Goal: Transaction & Acquisition: Download file/media

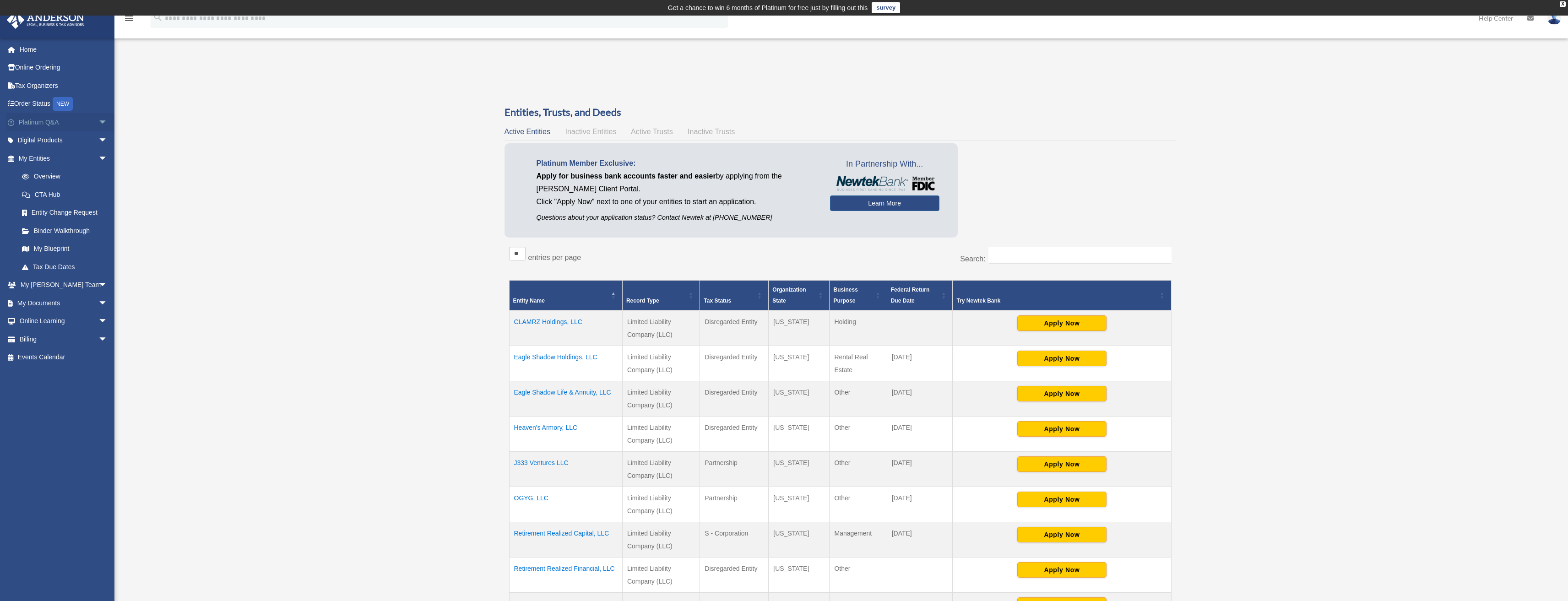
click at [98, 122] on span "arrow_drop_down" at bounding box center [107, 122] width 18 height 19
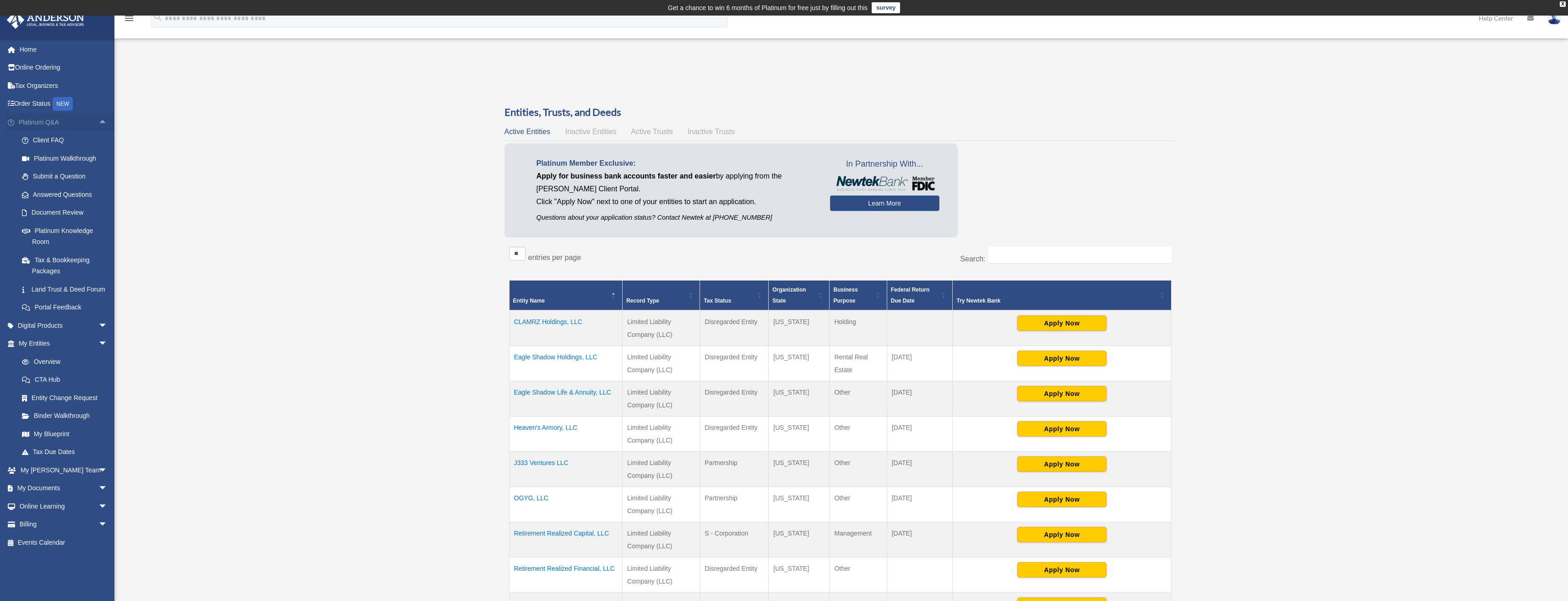
click at [98, 122] on span "arrow_drop_up" at bounding box center [107, 122] width 18 height 19
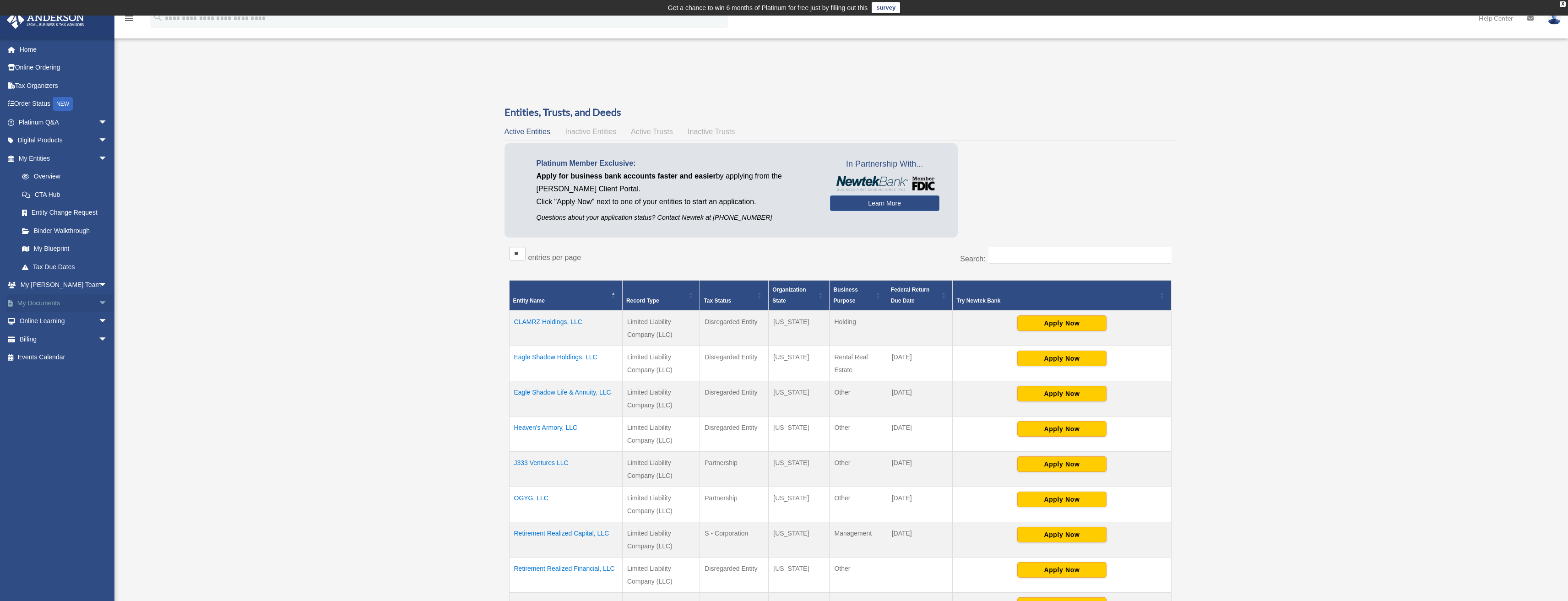
click at [57, 300] on link "My Documents arrow_drop_down" at bounding box center [64, 302] width 115 height 18
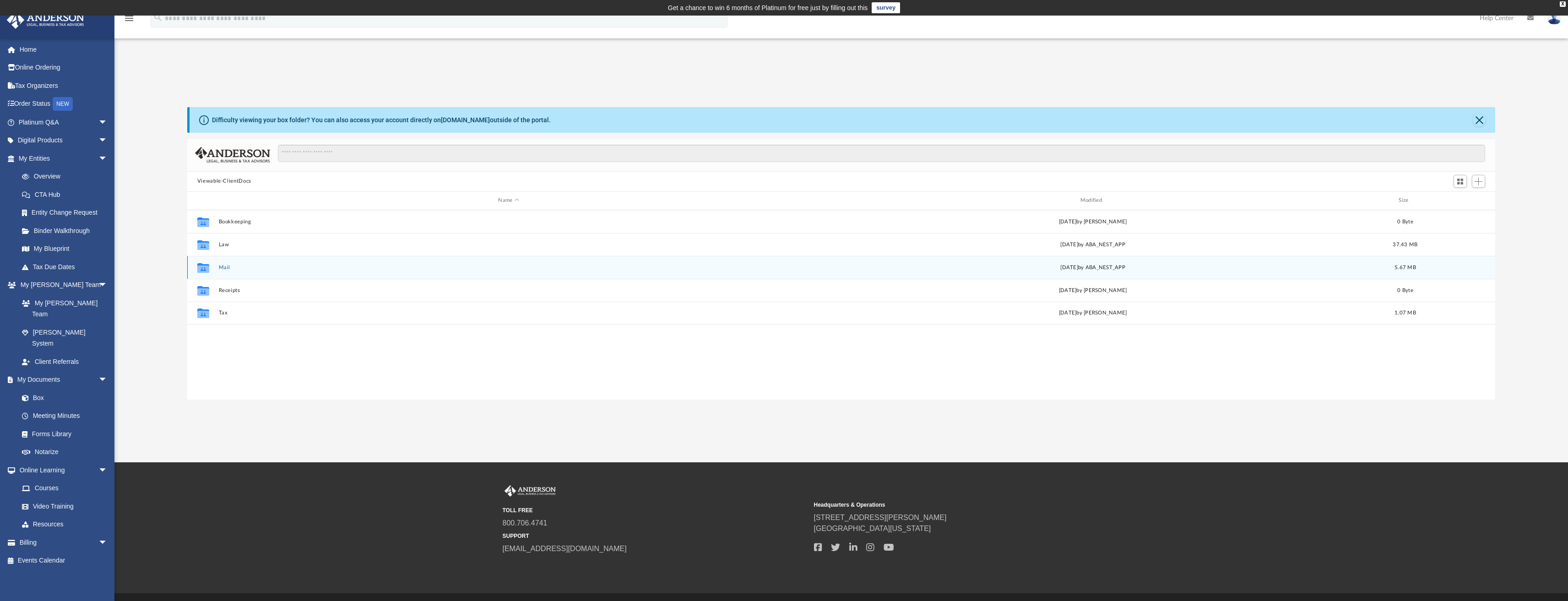
scroll to position [202, 1301]
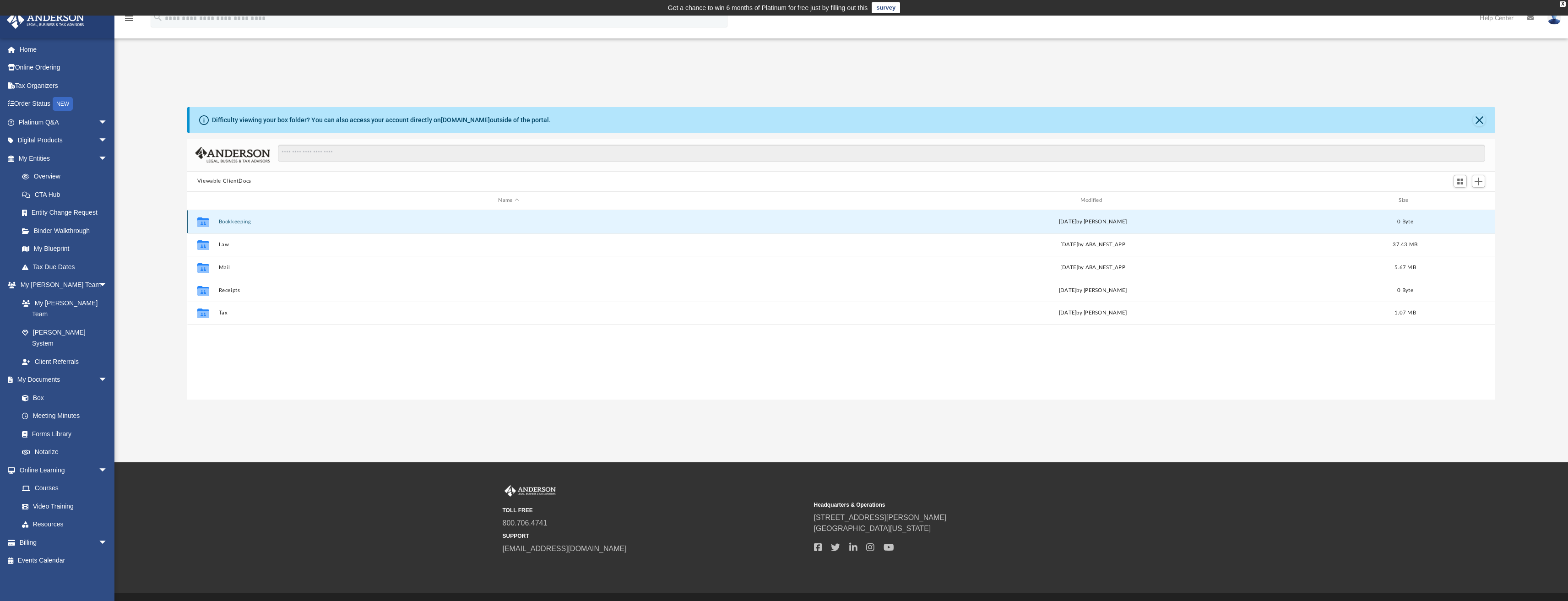
click at [238, 220] on button "Bookkeeping" at bounding box center [508, 221] width 580 height 6
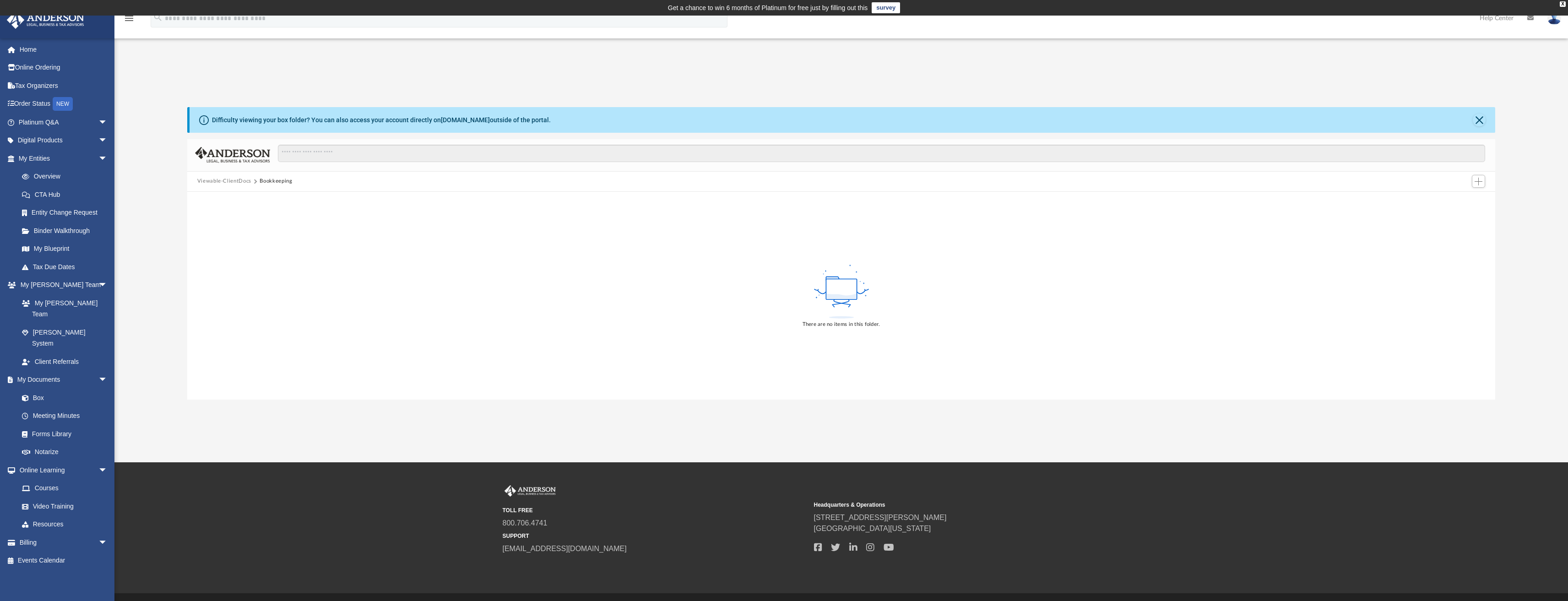
click at [227, 181] on button "Viewable-ClientDocs" at bounding box center [224, 181] width 54 height 8
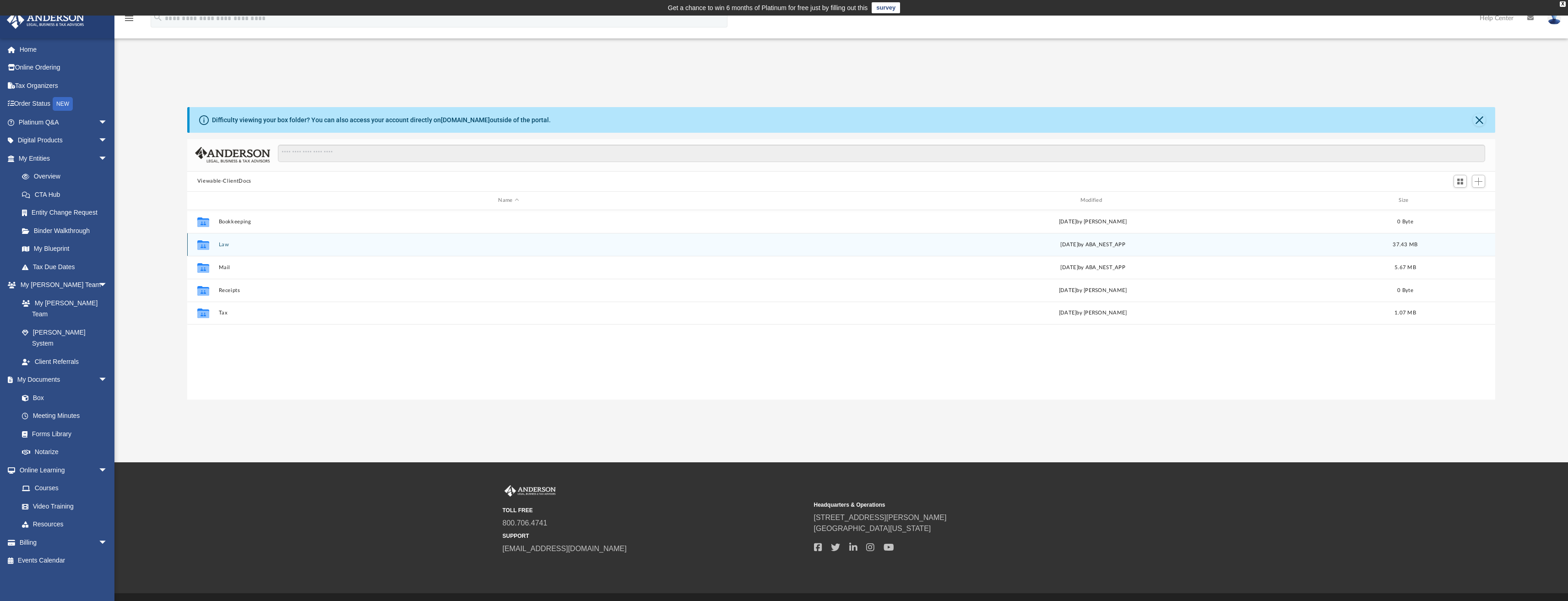
click at [232, 246] on button "Law" at bounding box center [508, 244] width 580 height 6
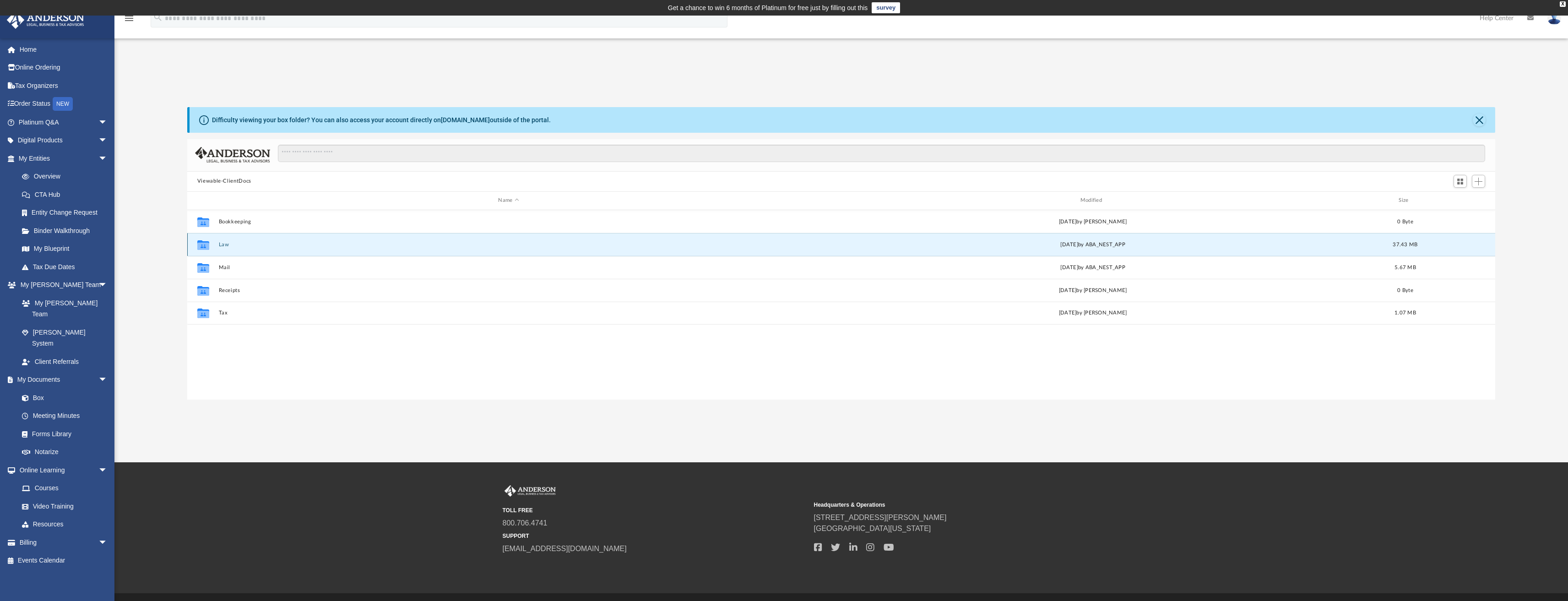
click at [232, 246] on button "Law" at bounding box center [508, 244] width 580 height 6
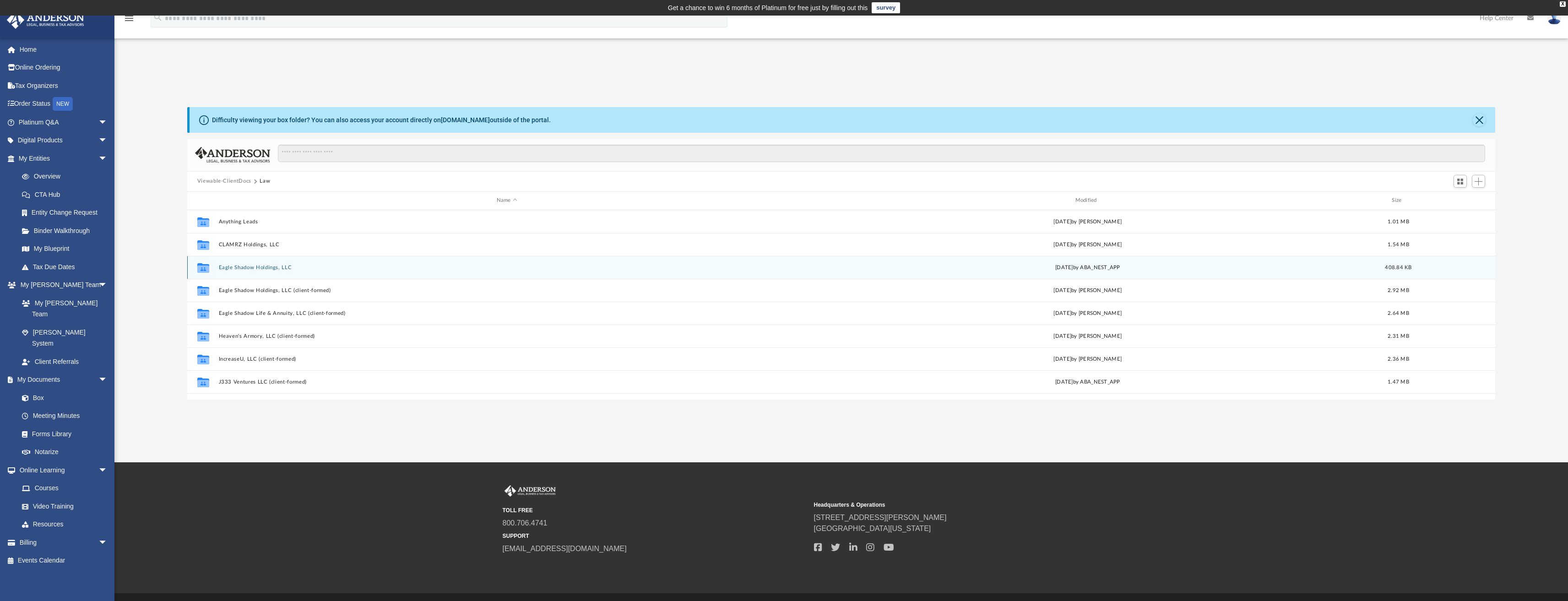
click at [244, 272] on div "Collaborated Folder Eagle Shadow Holdings, LLC Thu May 8 2025 by ABA_NEST_APP 4…" at bounding box center [842, 267] width 1309 height 23
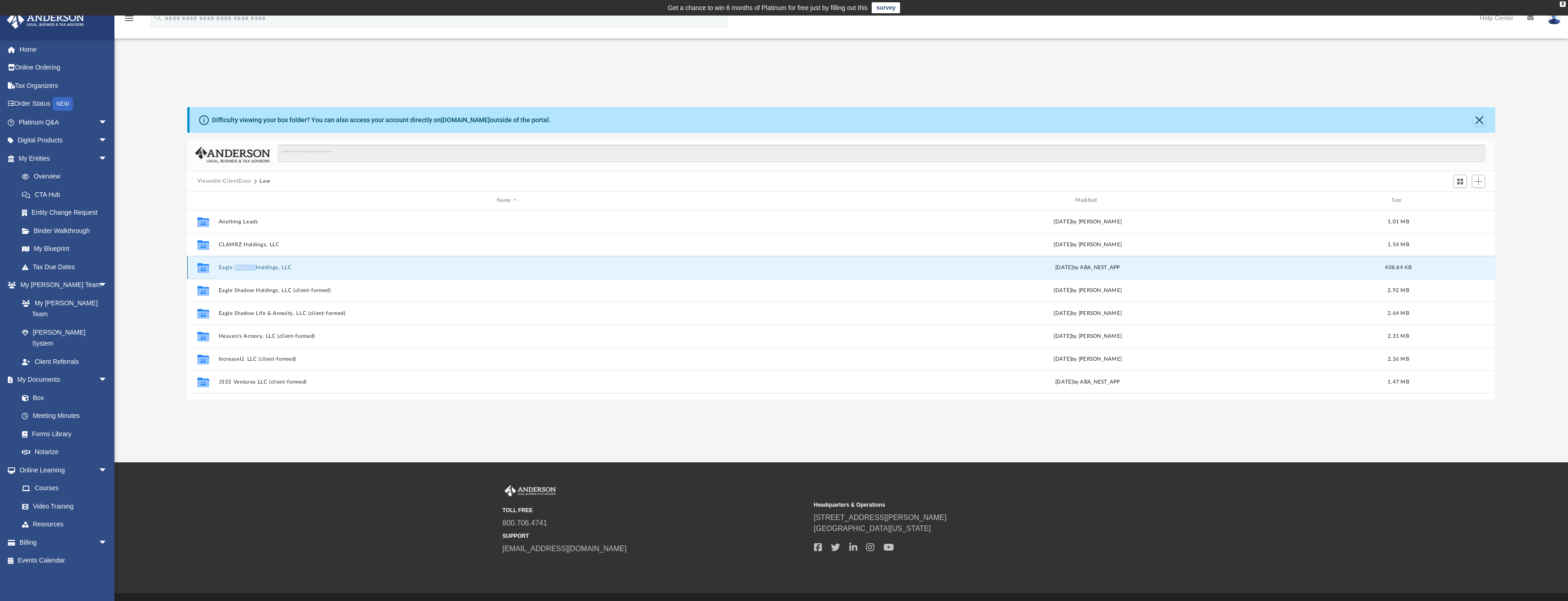
click at [244, 272] on div "Collaborated Folder Eagle Shadow Holdings, LLC Thu May 8 2025 by ABA_NEST_APP 4…" at bounding box center [842, 267] width 1309 height 23
click at [247, 266] on button "Eagle Shadow Holdings, LLC" at bounding box center [506, 267] width 577 height 6
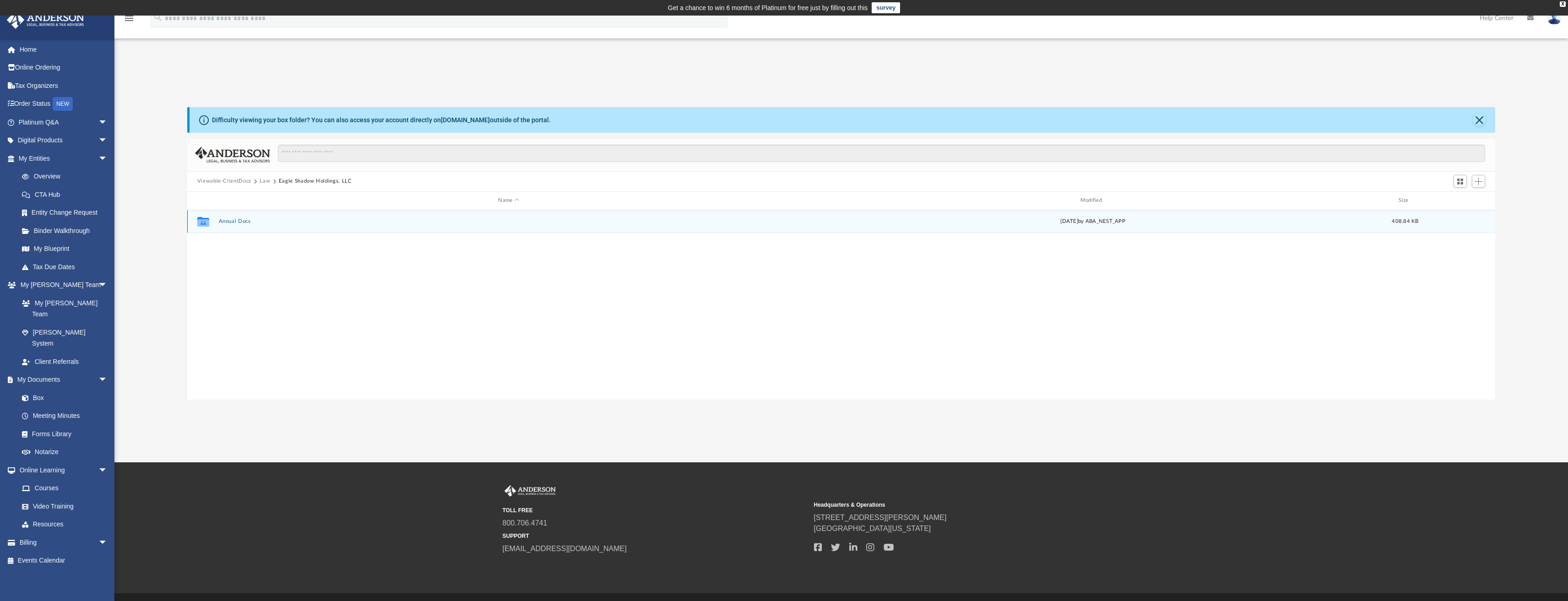
click at [241, 221] on button "Annual Docs" at bounding box center [508, 221] width 580 height 6
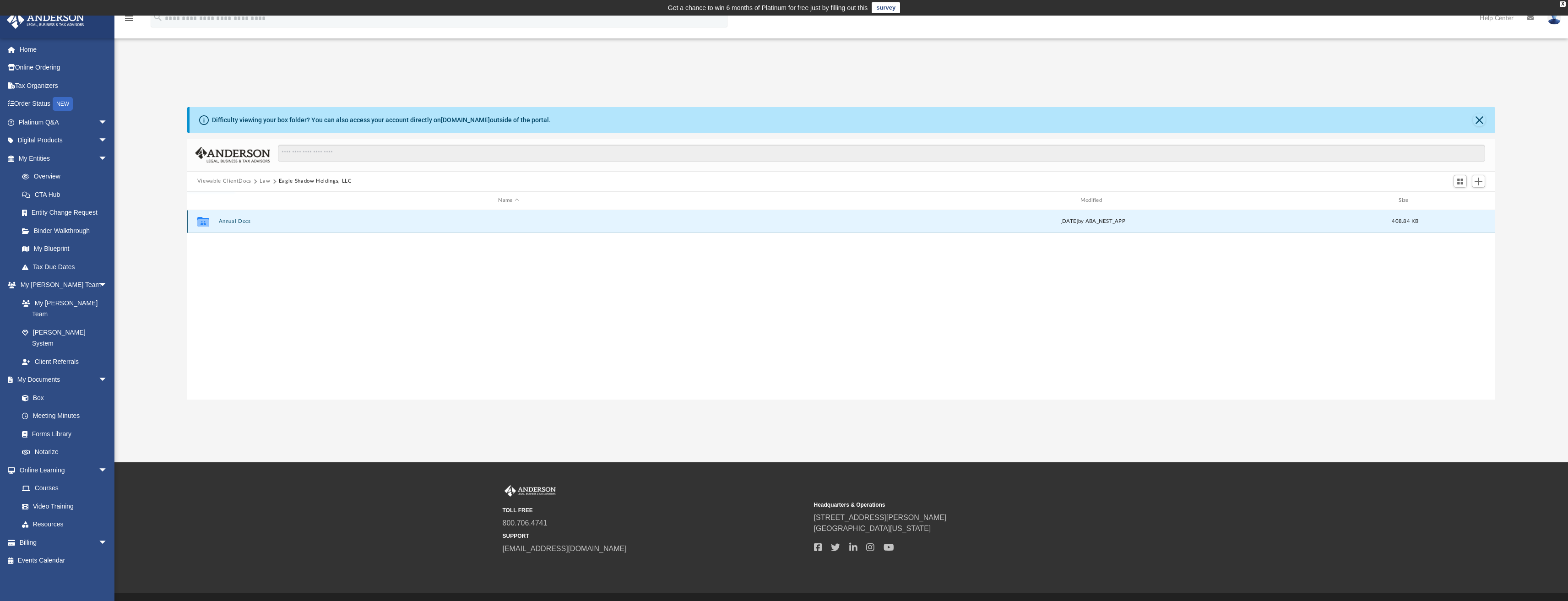
click at [241, 221] on button "Annual Docs" at bounding box center [508, 221] width 580 height 6
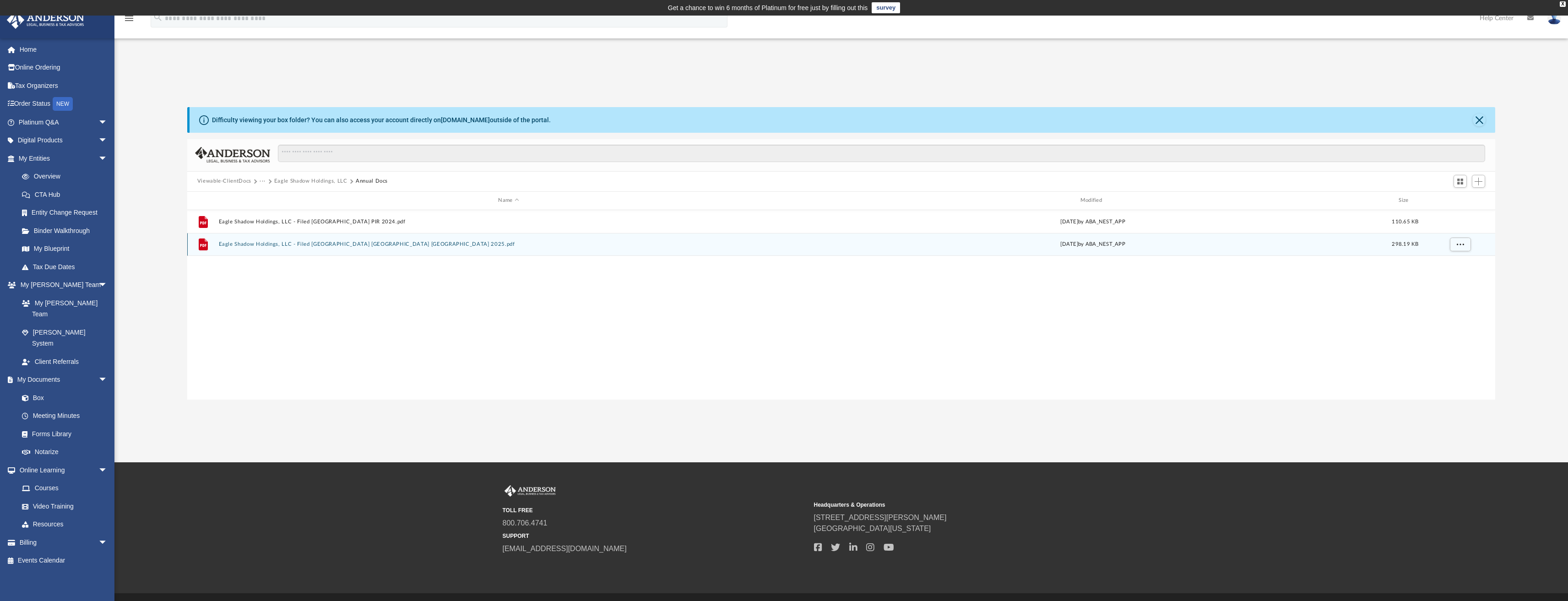
click at [291, 246] on button "Eagle Shadow Holdings, LLC - Filed TX PIR TX 2025.pdf" at bounding box center [508, 244] width 580 height 6
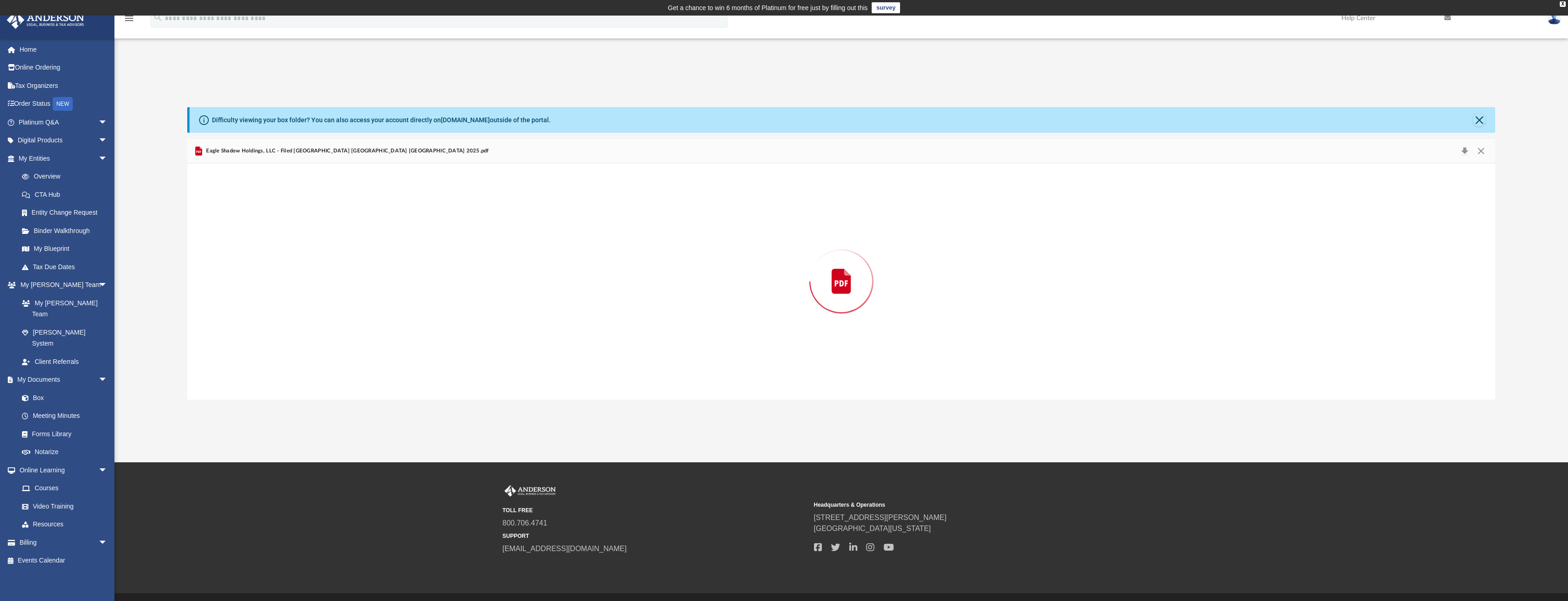
click at [291, 246] on div "Preview" at bounding box center [842, 281] width 1309 height 236
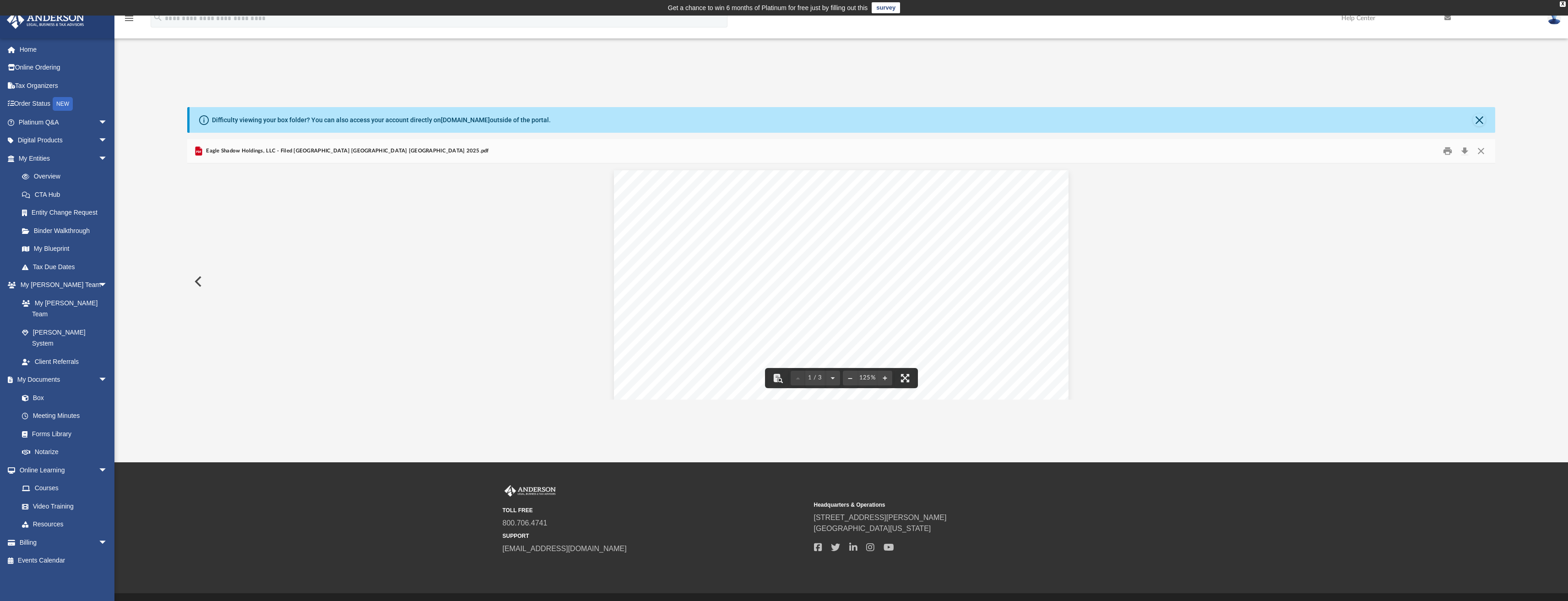
click at [199, 280] on button "Preview" at bounding box center [198, 281] width 20 height 26
click at [1478, 122] on button "Close" at bounding box center [1479, 120] width 13 height 13
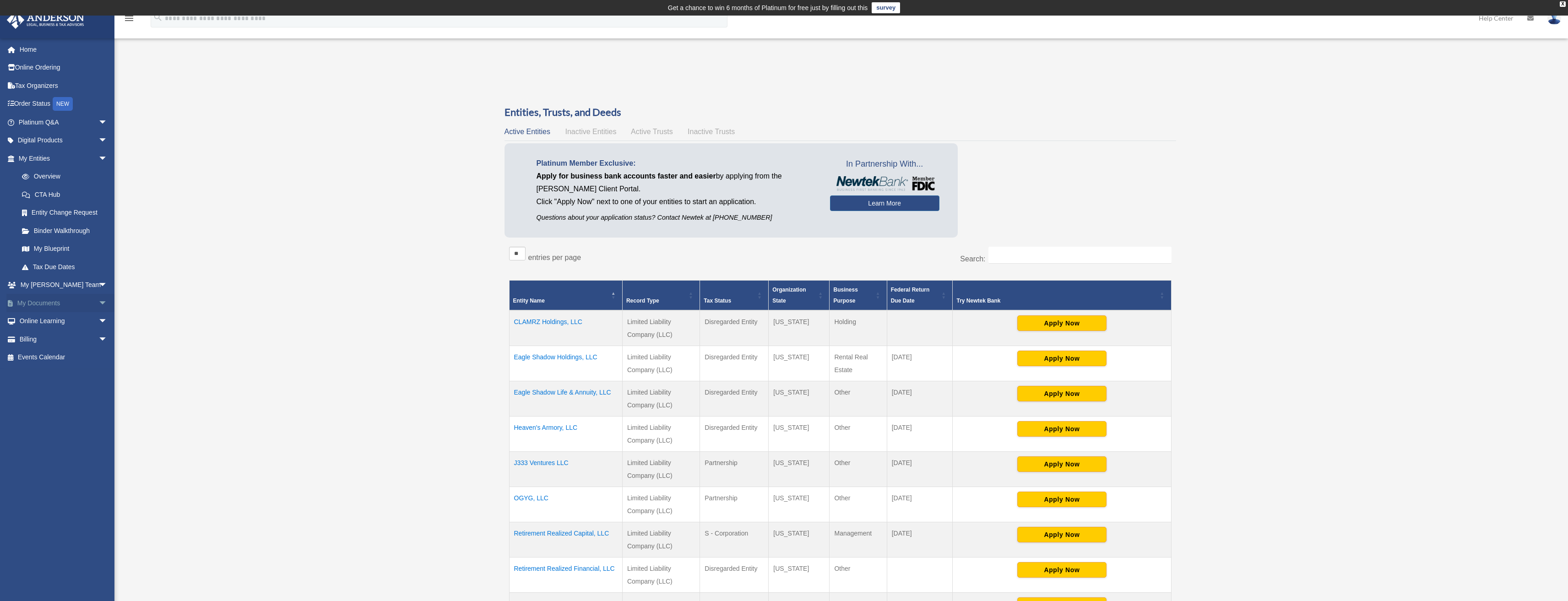
click at [101, 300] on span "arrow_drop_down" at bounding box center [107, 303] width 18 height 19
click at [43, 320] on link "Box" at bounding box center [67, 321] width 108 height 18
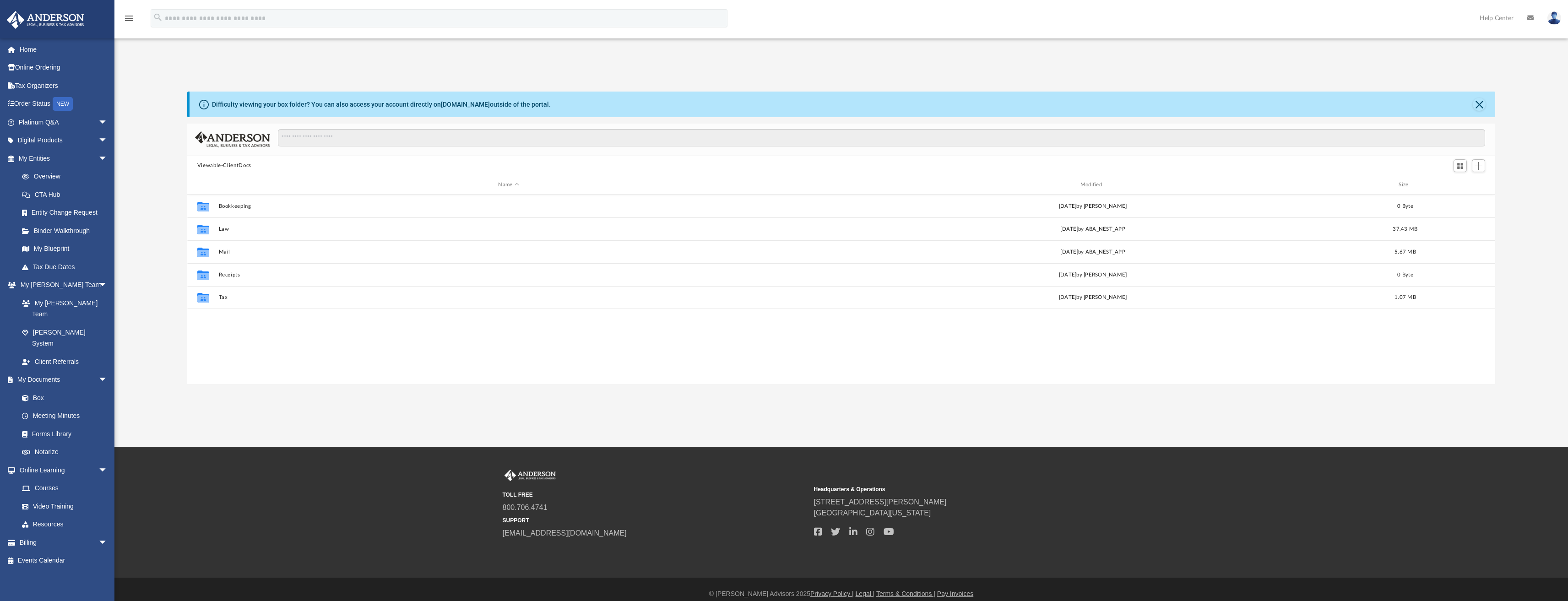
scroll to position [202, 1301]
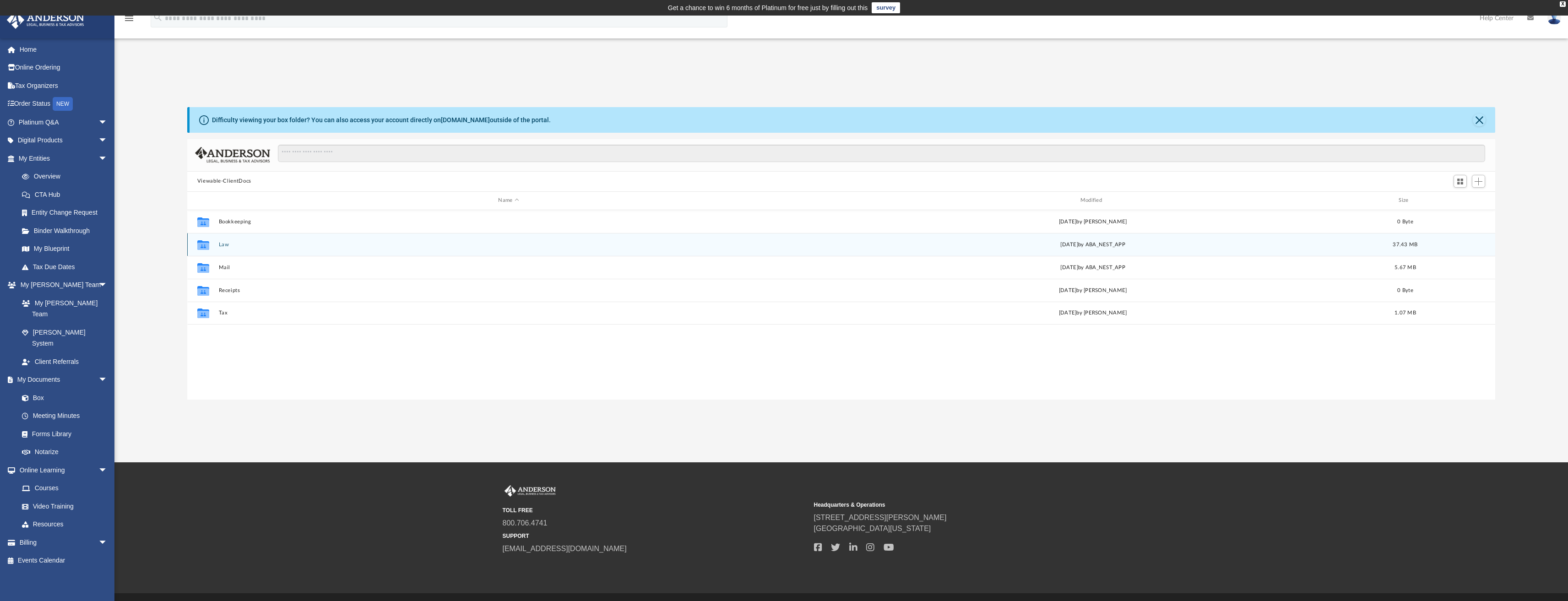
click at [215, 244] on div "Collaborated Folder Law [DATE] by ABA_NEST_APP 37.43 MB" at bounding box center [842, 244] width 1309 height 23
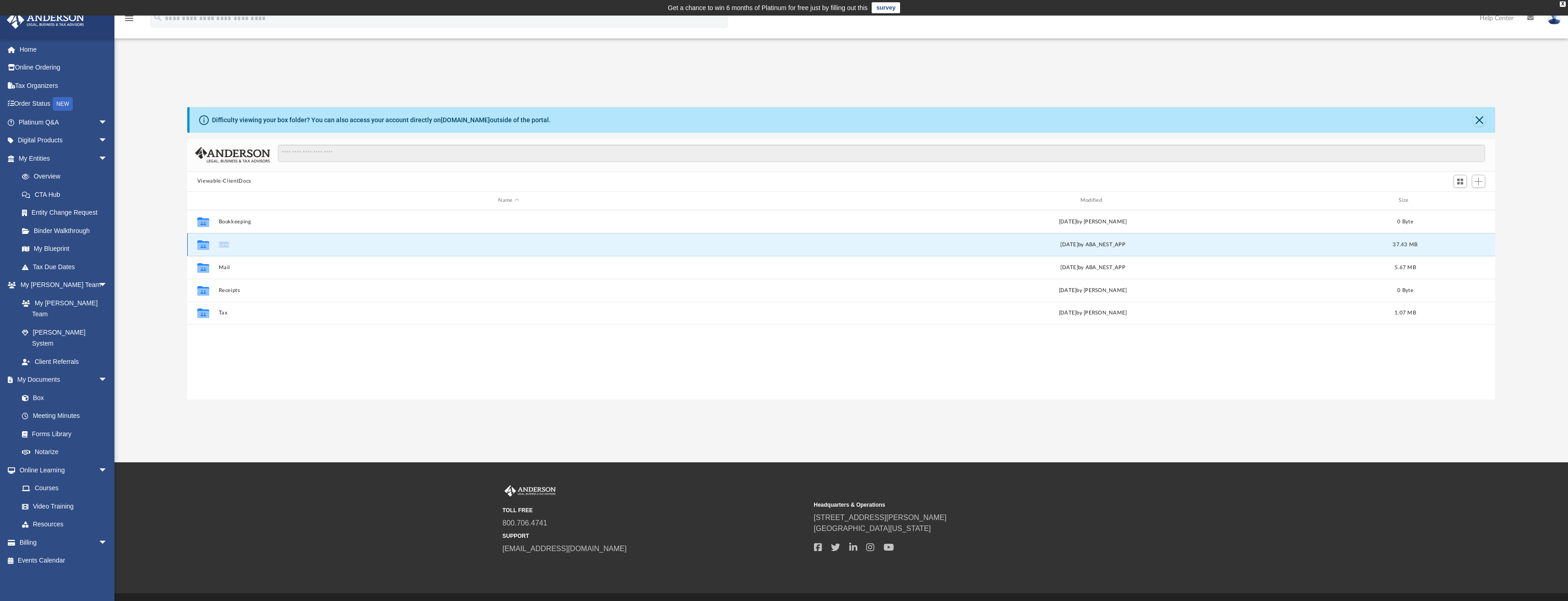
click at [215, 244] on div "Collaborated Folder Law [DATE] by ABA_NEST_APP 37.43 MB" at bounding box center [842, 244] width 1309 height 23
click at [228, 246] on button "Law" at bounding box center [508, 244] width 580 height 6
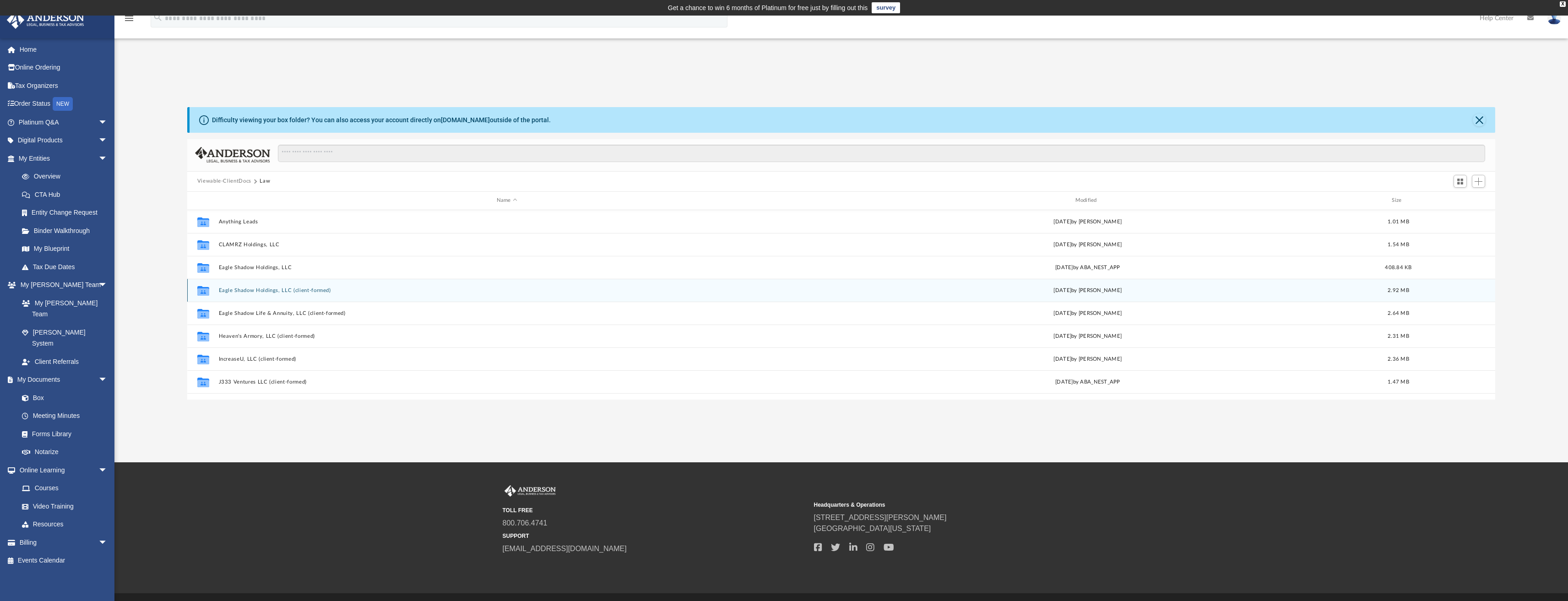
click at [361, 287] on button "Eagle Shadow Holdings, LLC (client-formed)" at bounding box center [506, 290] width 577 height 6
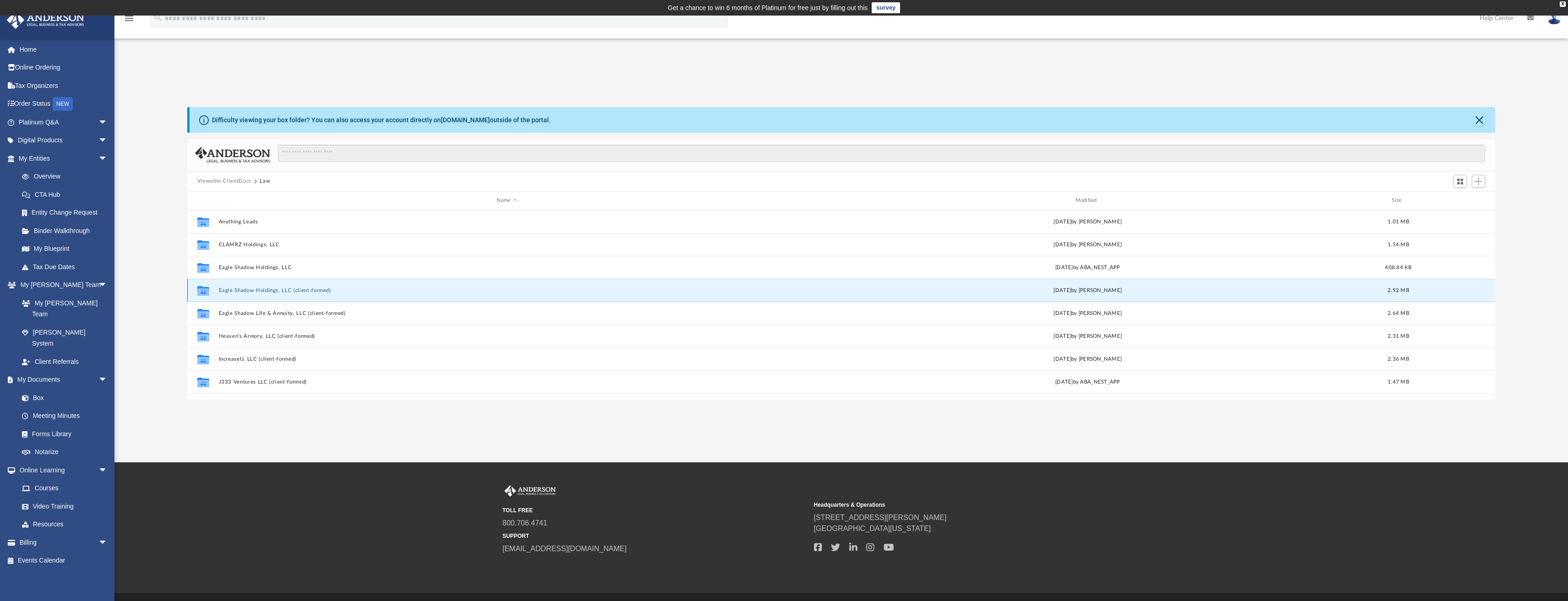
click at [361, 287] on button "Eagle Shadow Holdings, LLC (client-formed)" at bounding box center [506, 290] width 577 height 6
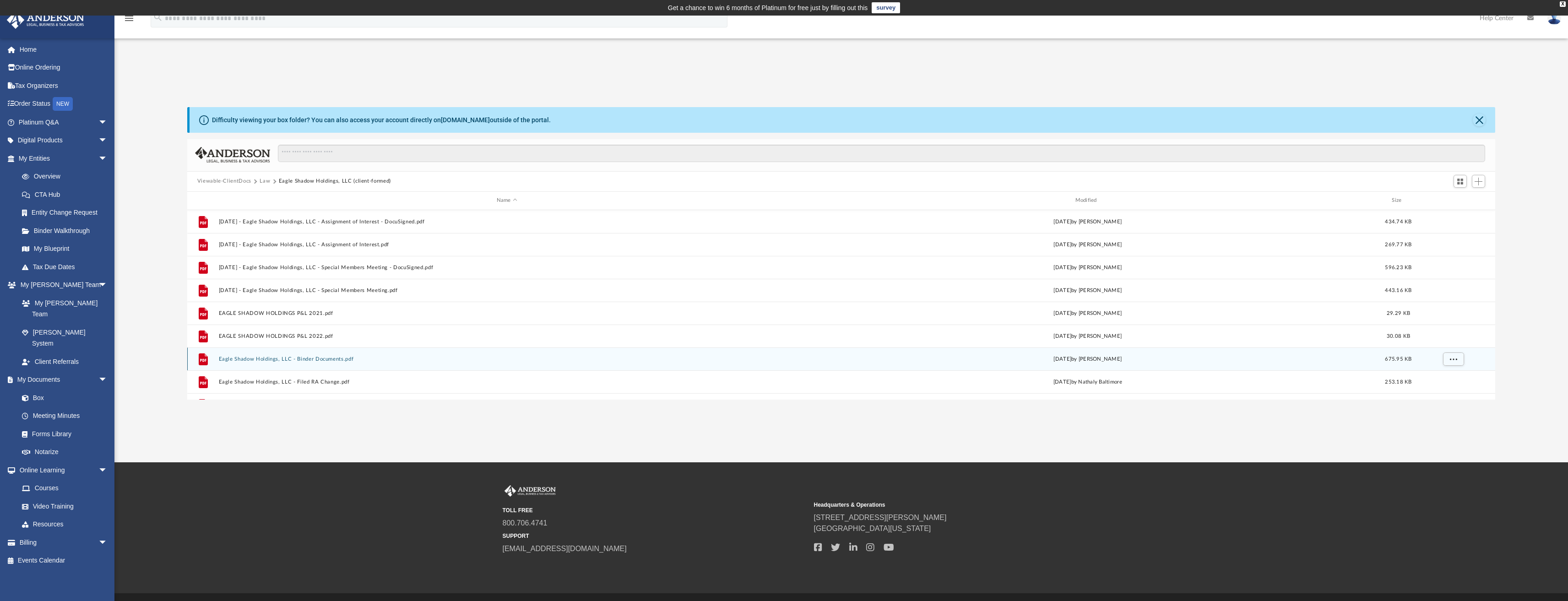
click at [360, 362] on button "Eagle Shadow Holdings, LLC - Binder Documents.pdf" at bounding box center [506, 359] width 577 height 6
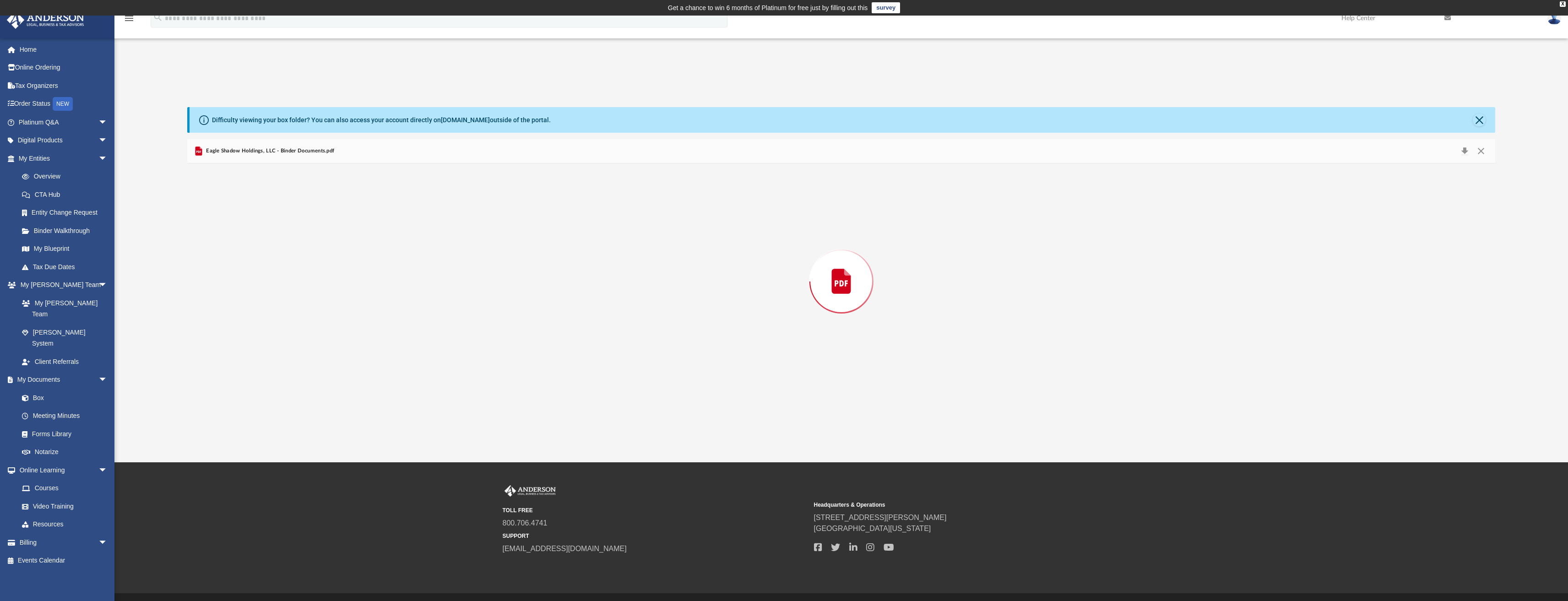
click at [360, 362] on div "Preview" at bounding box center [842, 281] width 1309 height 236
click at [1464, 155] on button "Download" at bounding box center [1464, 151] width 16 height 14
